Goal: Transaction & Acquisition: Download file/media

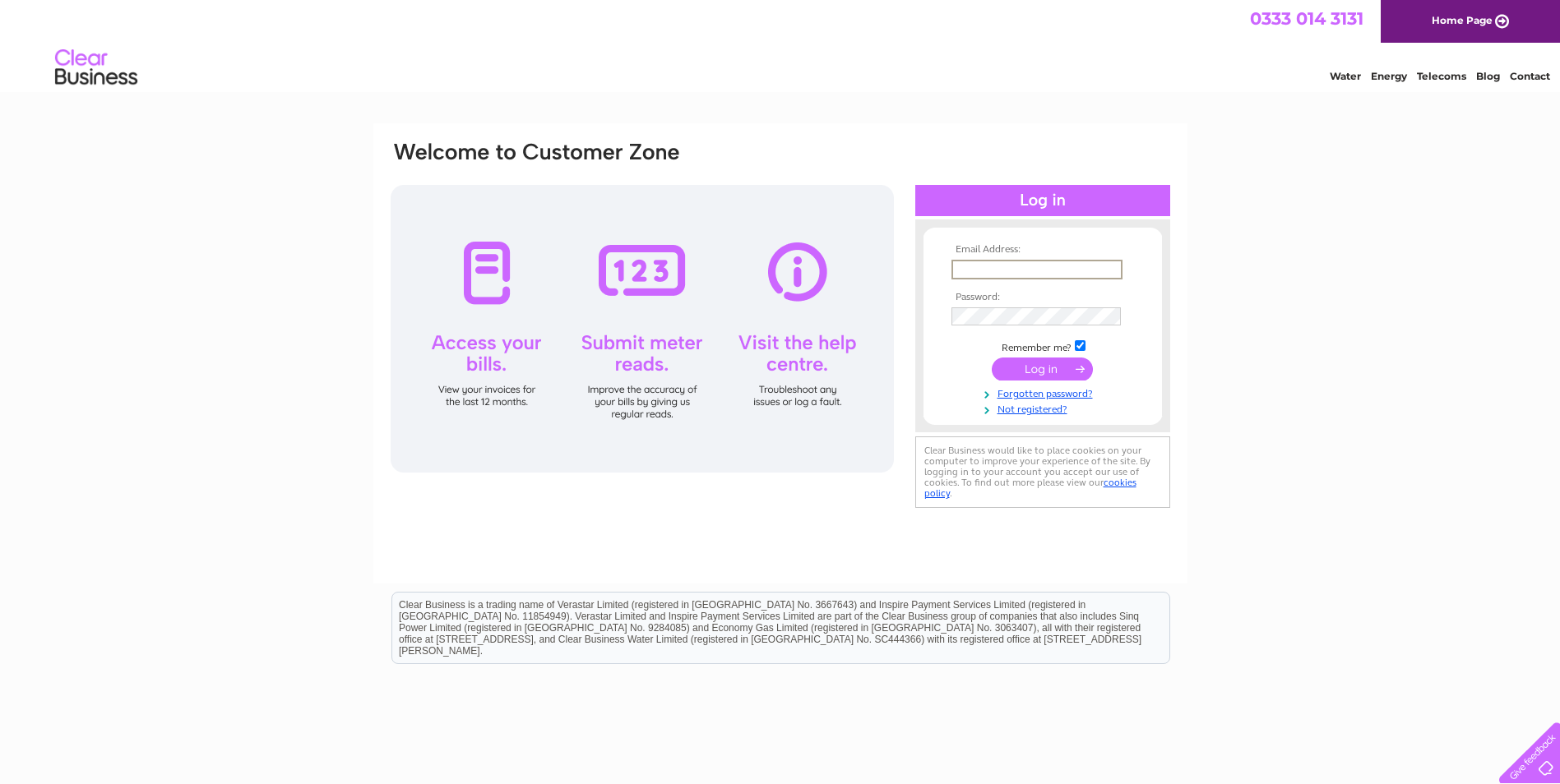
click at [971, 266] on input "text" at bounding box center [1036, 270] width 171 height 20
type input "[EMAIL_ADDRESS][DOMAIN_NAME]"
click at [1024, 375] on input "submit" at bounding box center [1042, 367] width 101 height 23
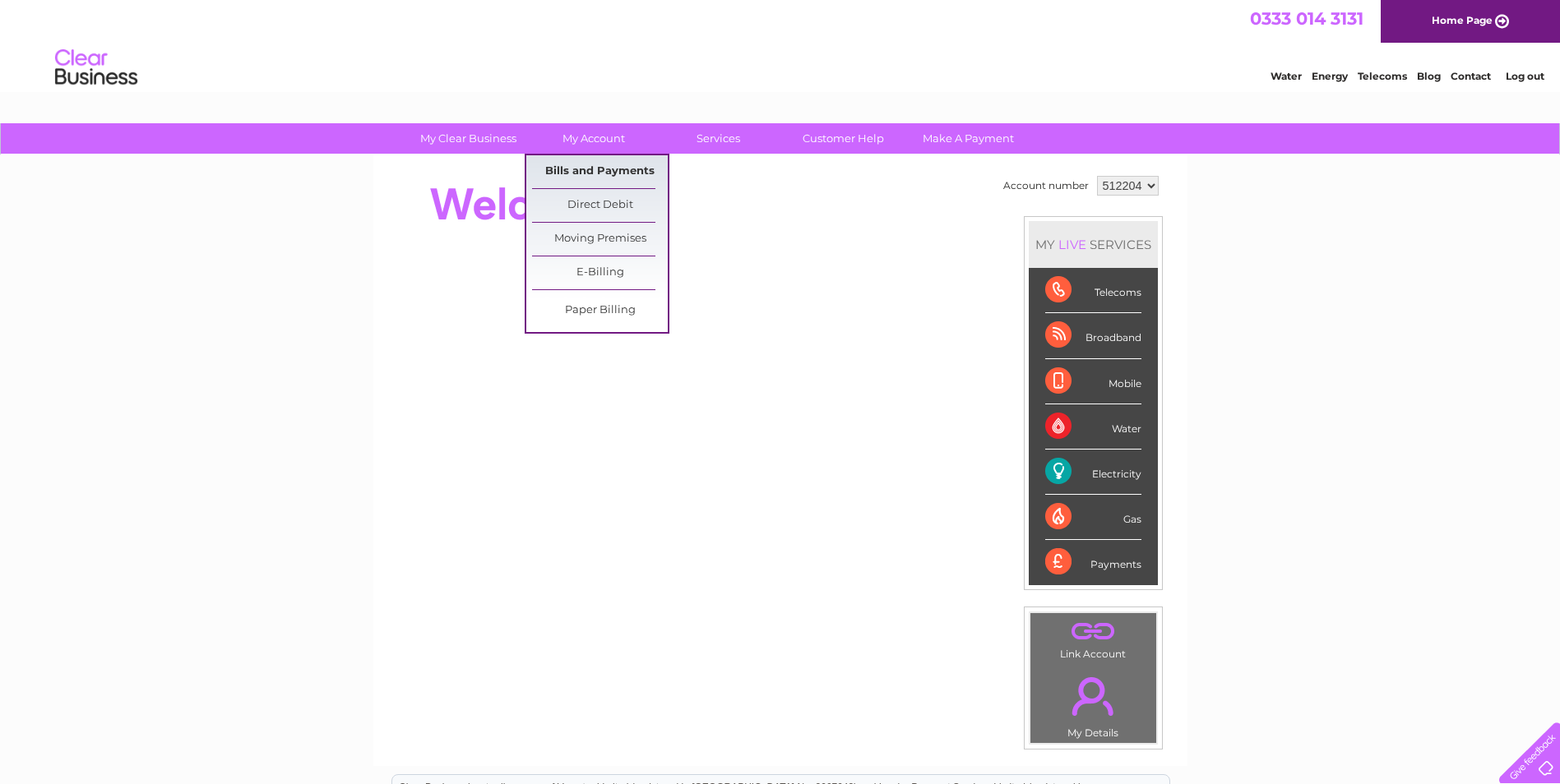
click at [617, 176] on link "Bills and Payments" at bounding box center [600, 172] width 136 height 33
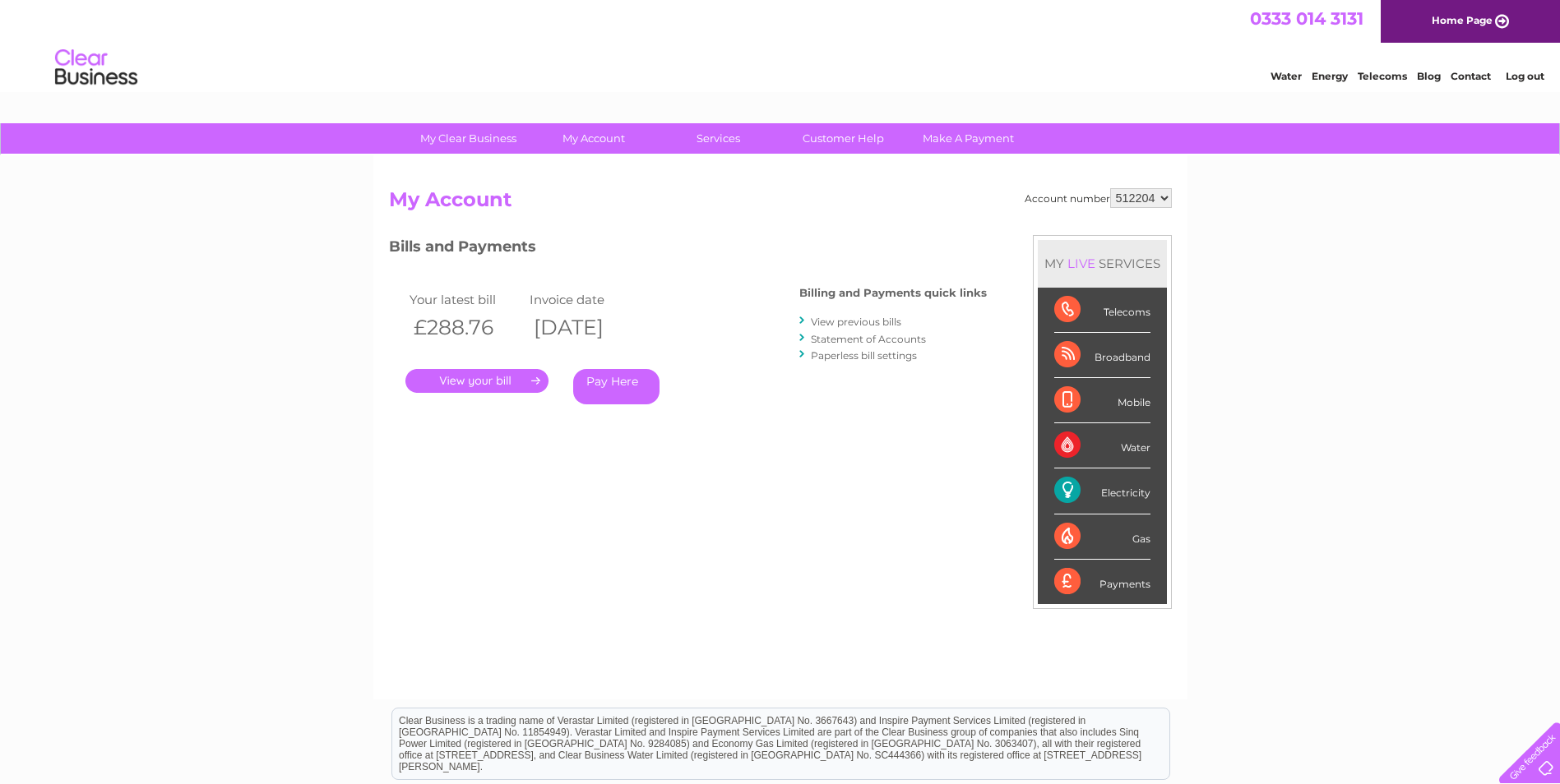
click at [826, 322] on link "View previous bills" at bounding box center [855, 322] width 90 height 13
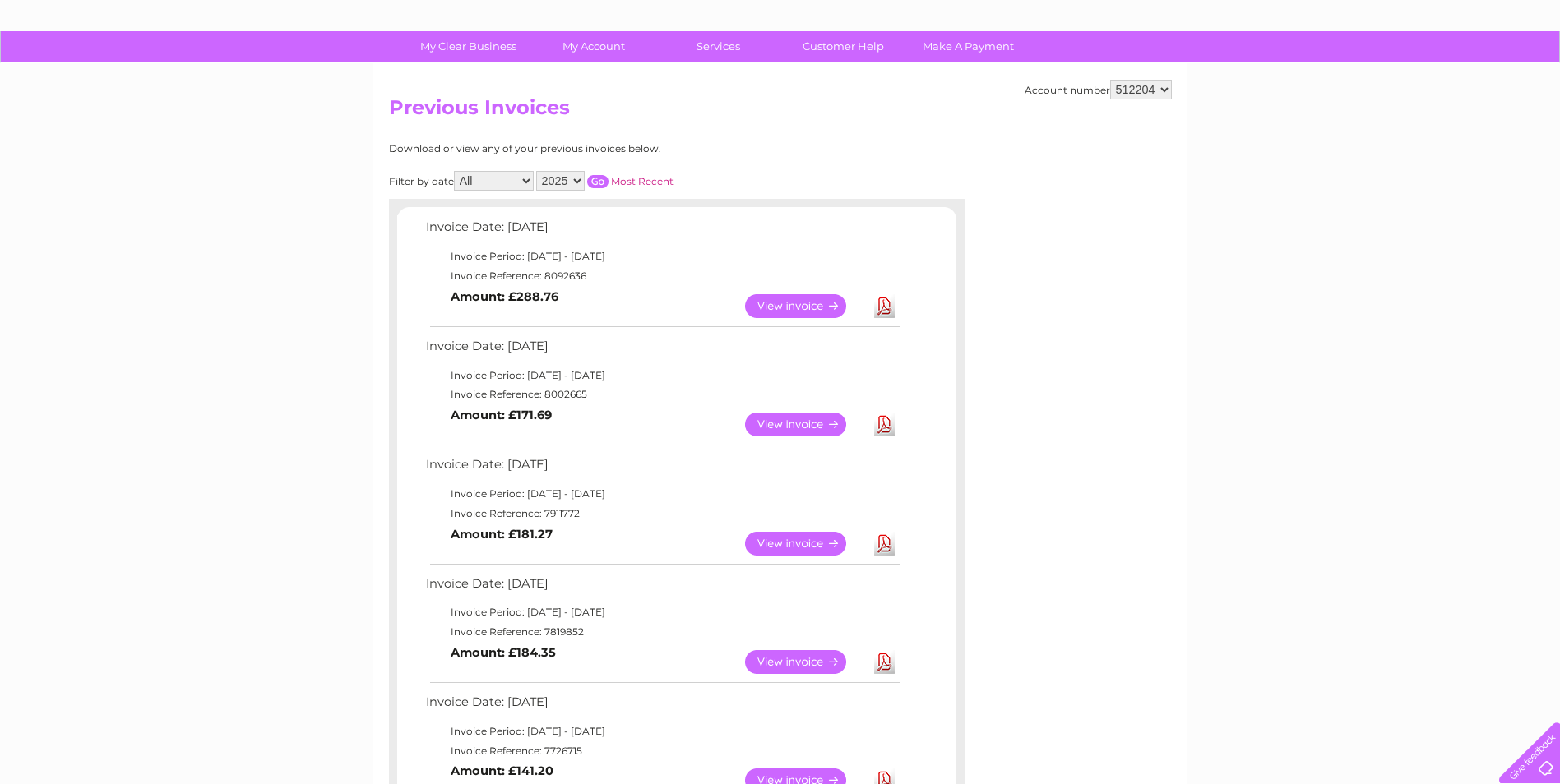
scroll to position [164, 0]
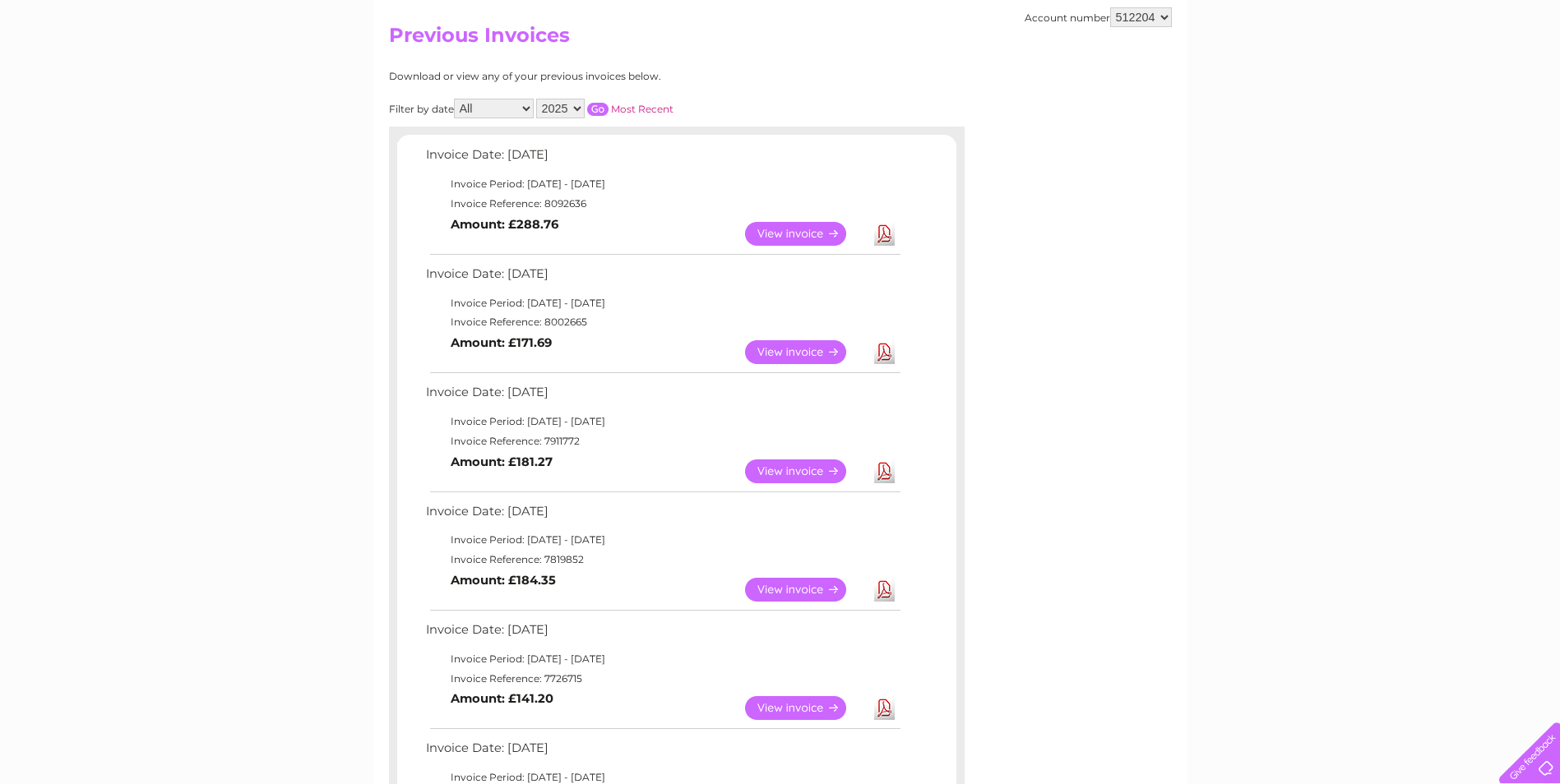
click at [884, 590] on link "Download" at bounding box center [885, 590] width 21 height 24
click at [883, 476] on link "Download" at bounding box center [885, 472] width 21 height 24
click at [884, 357] on link "Download" at bounding box center [885, 352] width 21 height 24
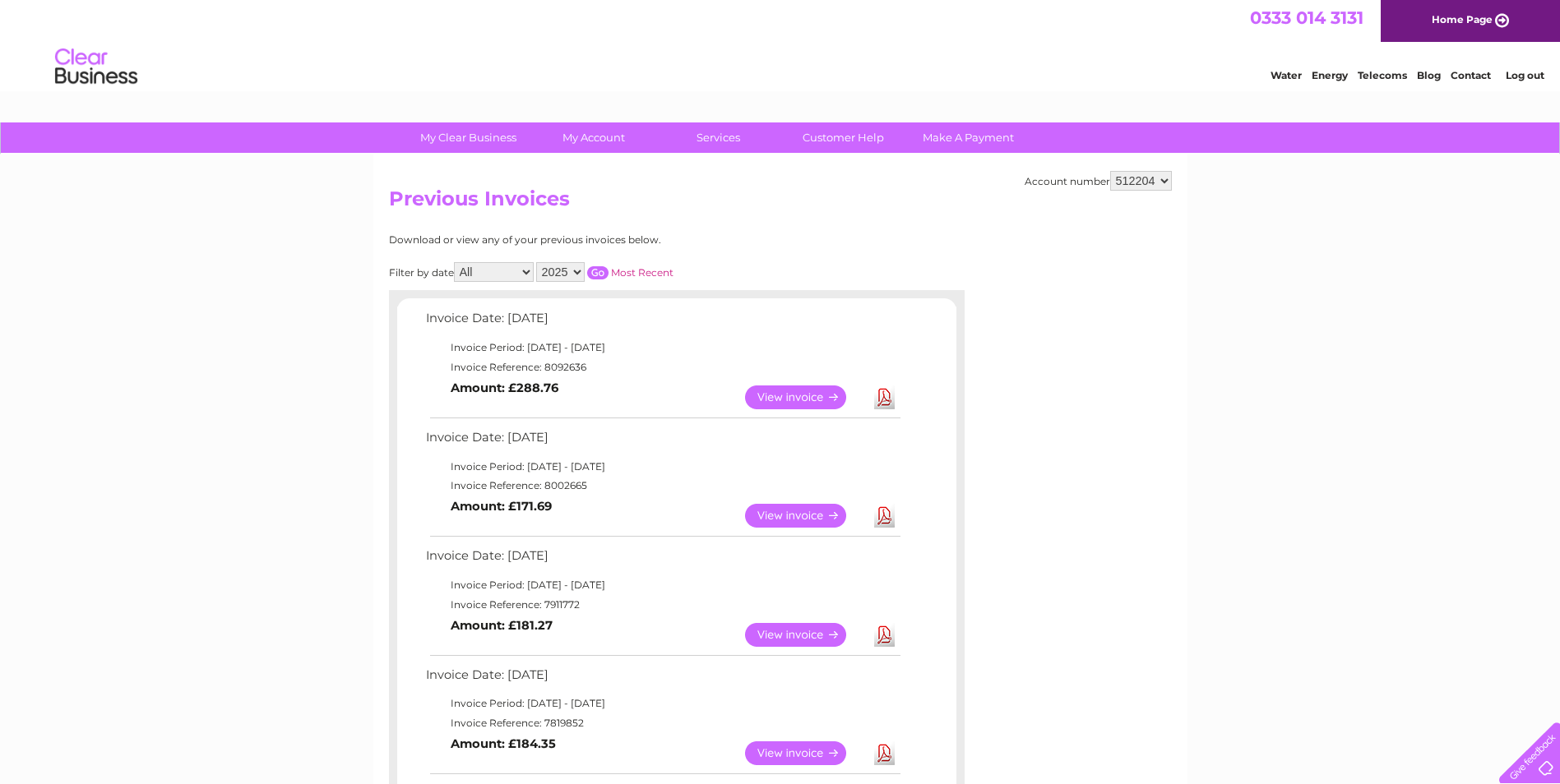
scroll to position [0, 0]
click at [1521, 74] on link "Log out" at bounding box center [1524, 77] width 38 height 13
